Goal: Contribute content: Contribute content

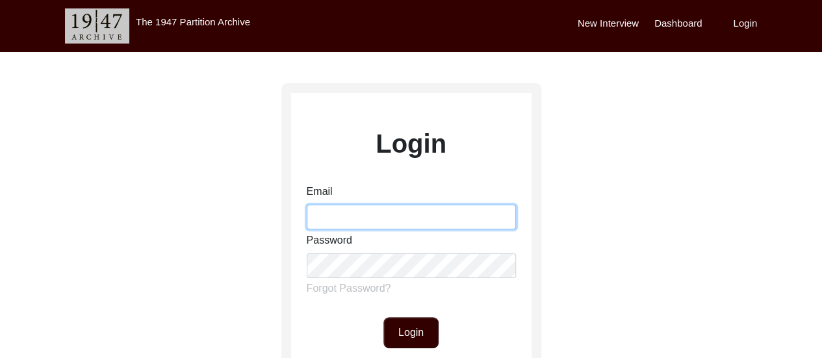
click at [379, 214] on input "Email" at bounding box center [411, 217] width 209 height 25
type input "[EMAIL_ADDRESS][DOMAIN_NAME]"
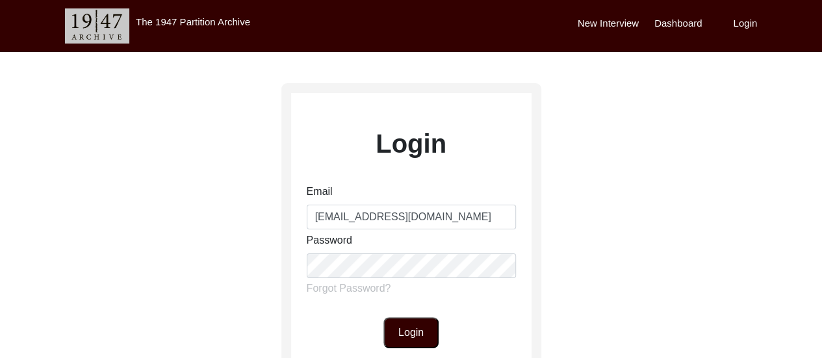
click at [395, 336] on button "Login" at bounding box center [410, 332] width 55 height 31
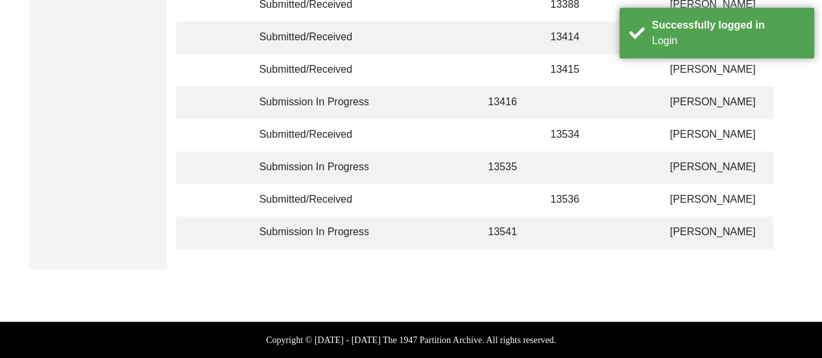
scroll to position [468, 0]
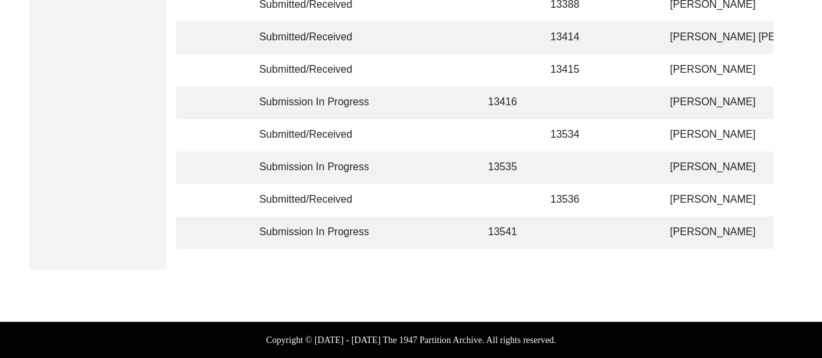
click at [593, 225] on td at bounding box center [572, 232] width 58 height 32
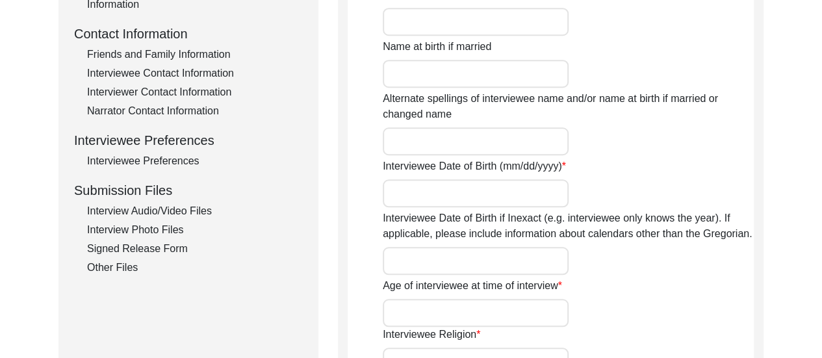
scroll to position [1125, 0]
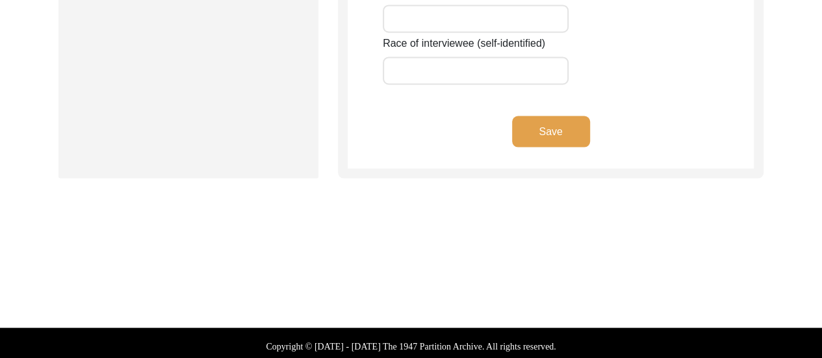
type input "Anarjan"
type input "n/a"
type input "Bibi"
type input "[PERSON_NAME]"
type input "n/a"
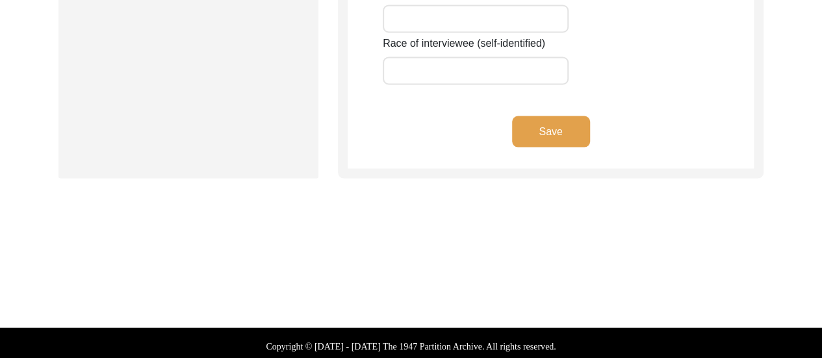
type input "[DATE]-[DATE]"
type input "78-77"
type input "[DEMOGRAPHIC_DATA]"
type input "Bengali"
type input "[DEMOGRAPHIC_DATA]"
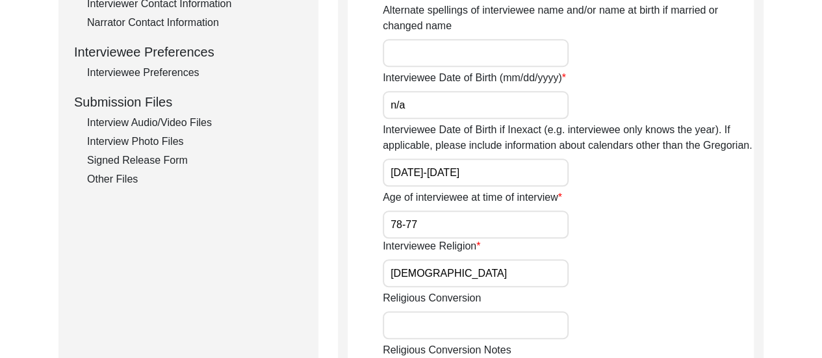
scroll to position [361, 0]
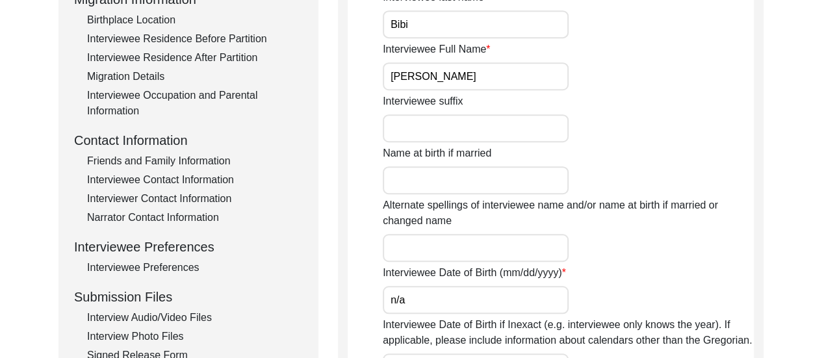
click at [170, 317] on div "Interview Audio/Video Files" at bounding box center [195, 318] width 216 height 16
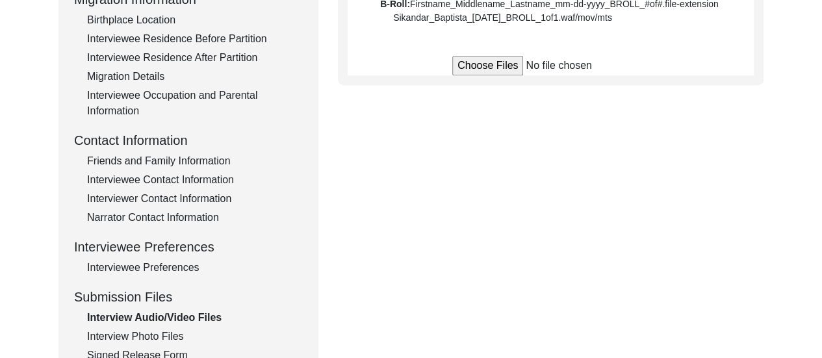
click at [493, 62] on input "file" at bounding box center [550, 65] width 197 height 19
type input "C:\fakepath\Anarjan_Bibi_[DATE]_VIDEO_1of2.mp4"
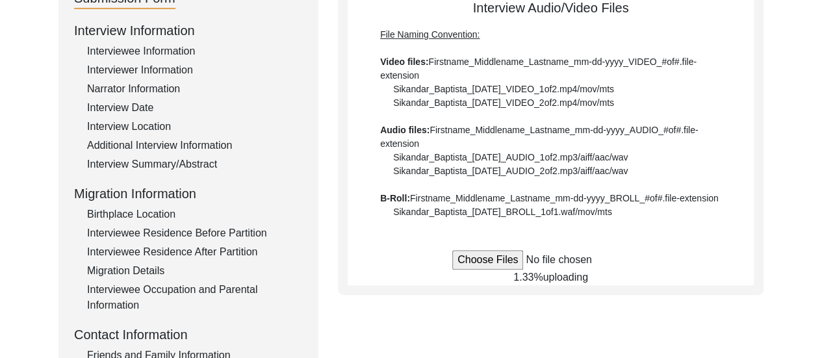
scroll to position [168, 0]
